Goal: Task Accomplishment & Management: Use online tool/utility

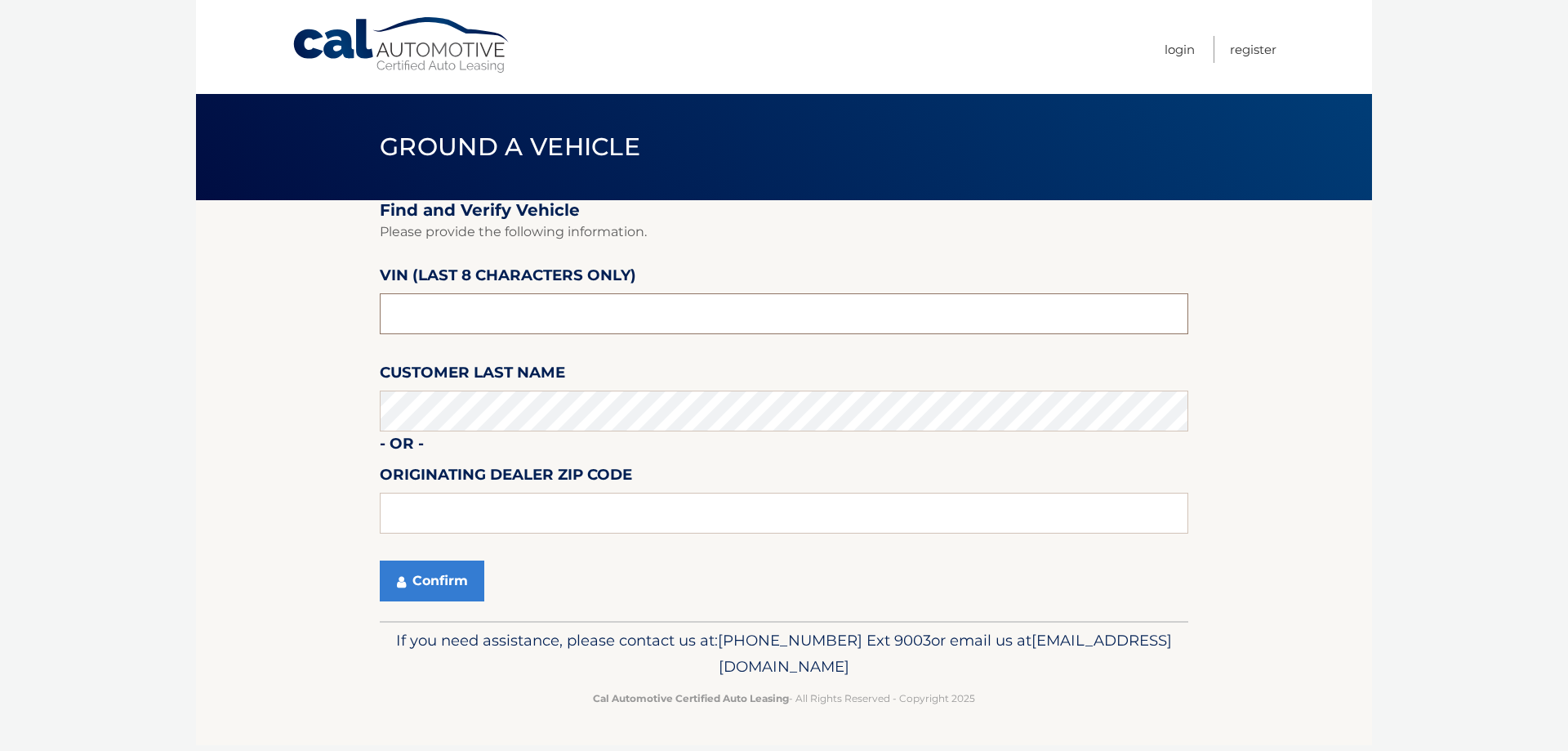
click at [549, 325] on input "text" at bounding box center [784, 313] width 808 height 41
drag, startPoint x: 500, startPoint y: 316, endPoint x: 257, endPoint y: 324, distance: 243.1
click at [257, 324] on section "Find and Verify Vehicle Please provide the following information. VIN (last 8 c…" at bounding box center [784, 410] width 1176 height 420
type input "N8543744"
click at [422, 582] on button "Confirm" at bounding box center [431, 581] width 105 height 41
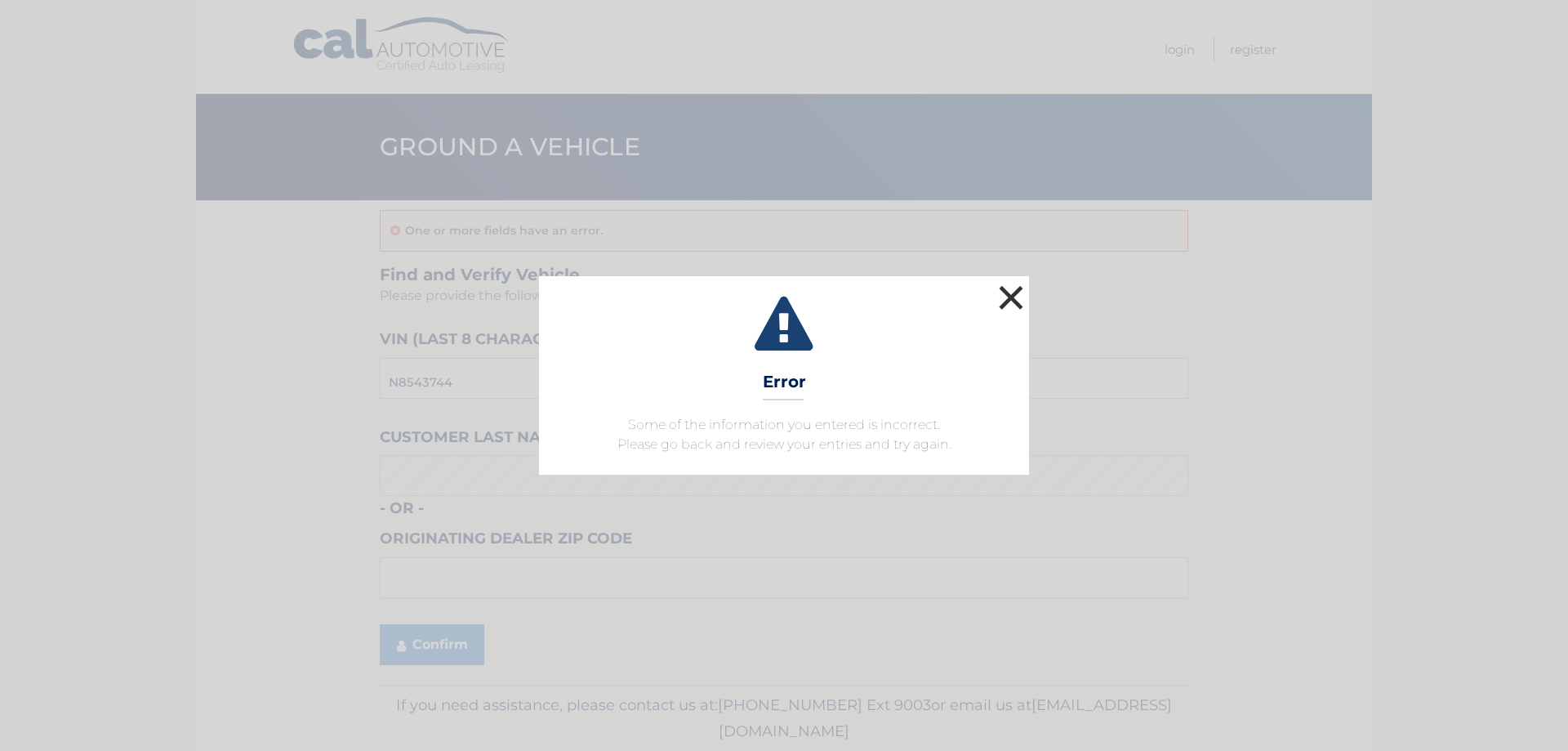
click at [1014, 297] on button "×" at bounding box center [1010, 297] width 33 height 33
